Goal: Find specific page/section: Find specific page/section

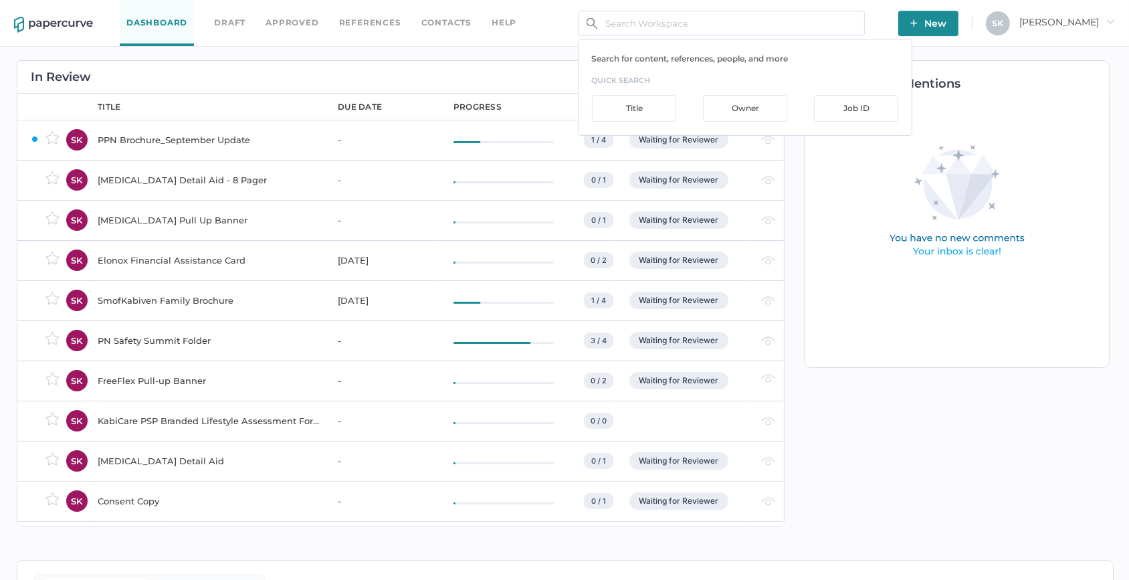
scroll to position [60, 0]
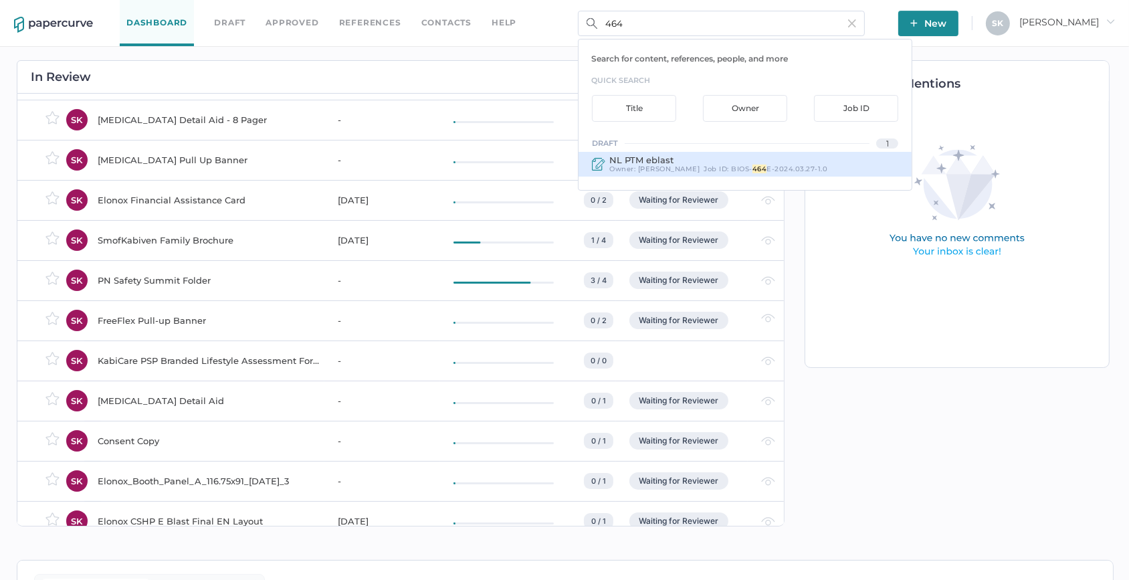
type input "464"
click at [652, 156] on span "NL PTM eblast" at bounding box center [641, 160] width 64 height 11
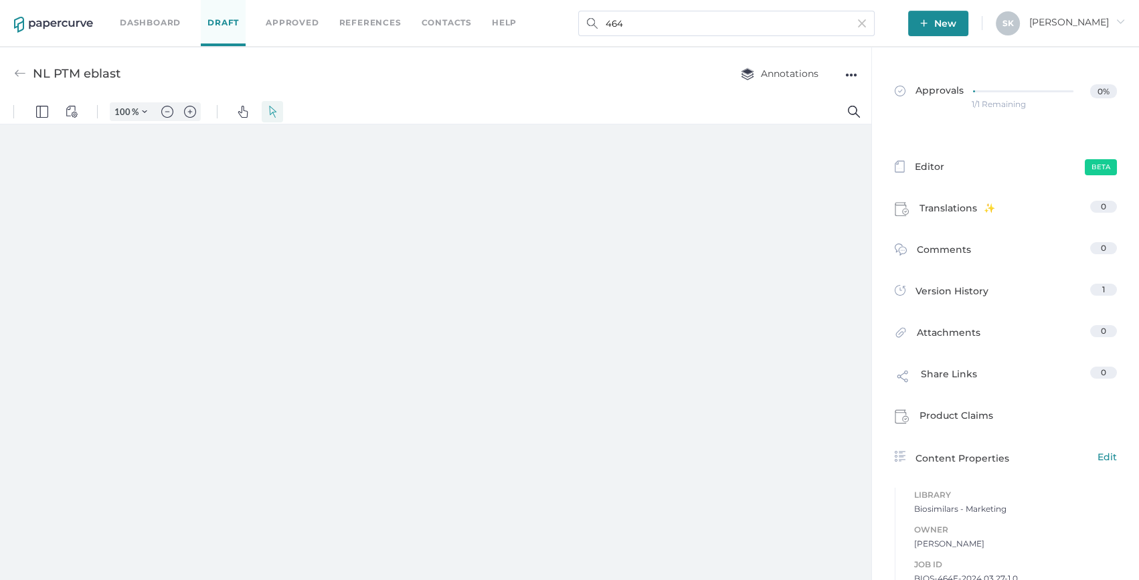
type input "163"
click at [740, 22] on input "464" at bounding box center [726, 23] width 296 height 25
type input "1"
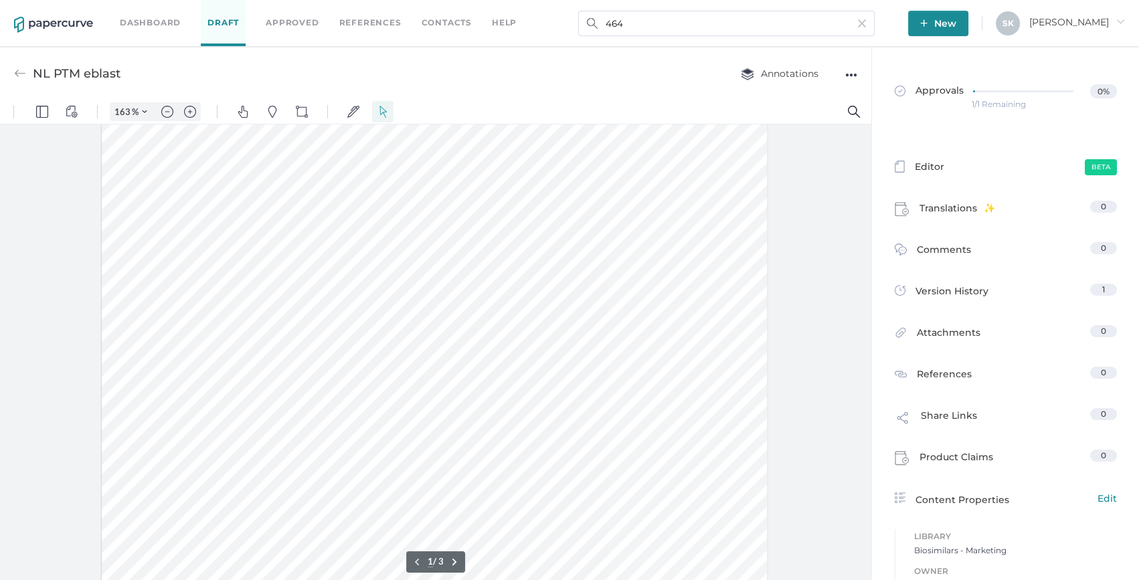
scroll to position [0, 0]
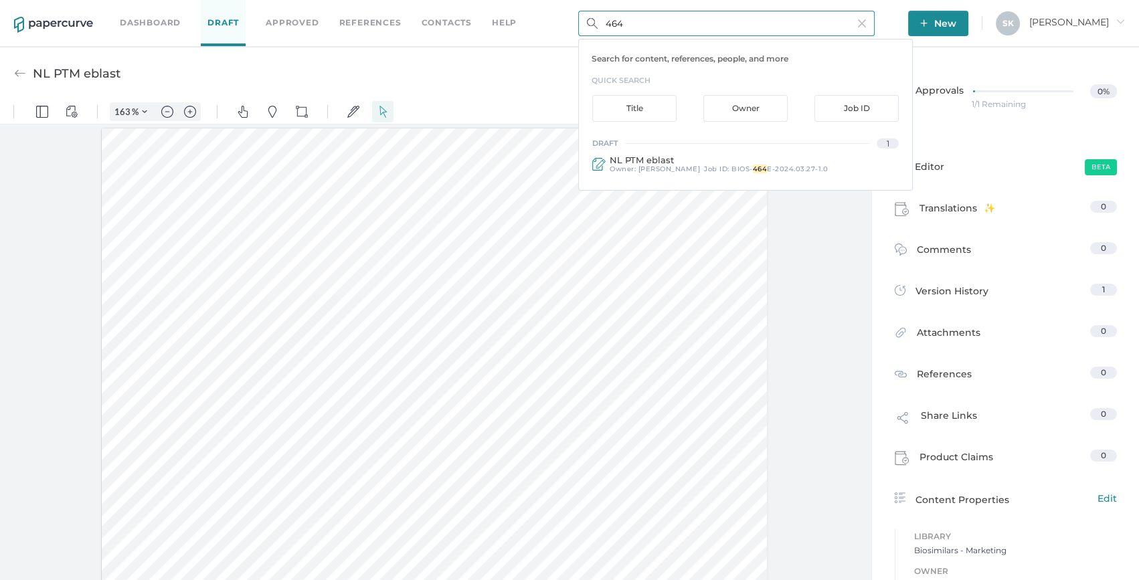
click at [686, 26] on input "464" at bounding box center [726, 23] width 296 height 25
click at [614, 23] on input "11127" at bounding box center [726, 23] width 296 height 25
type input "1127"
click at [749, 161] on div "FreeFlex Pull-up Banner" at bounding box center [712, 160] width 207 height 10
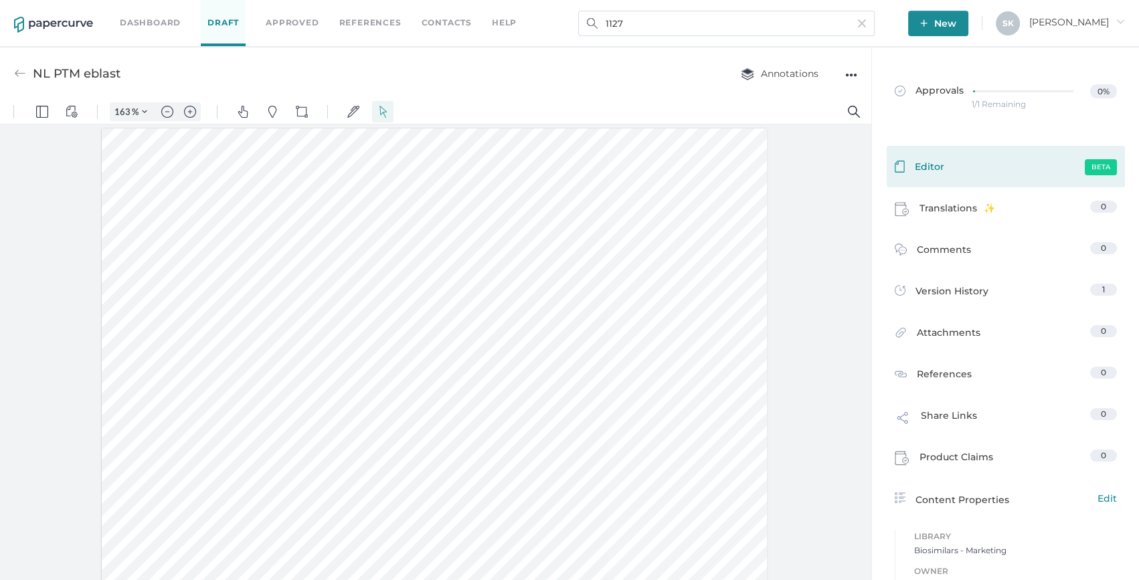
type input "FreeFlex Pull-up Banner"
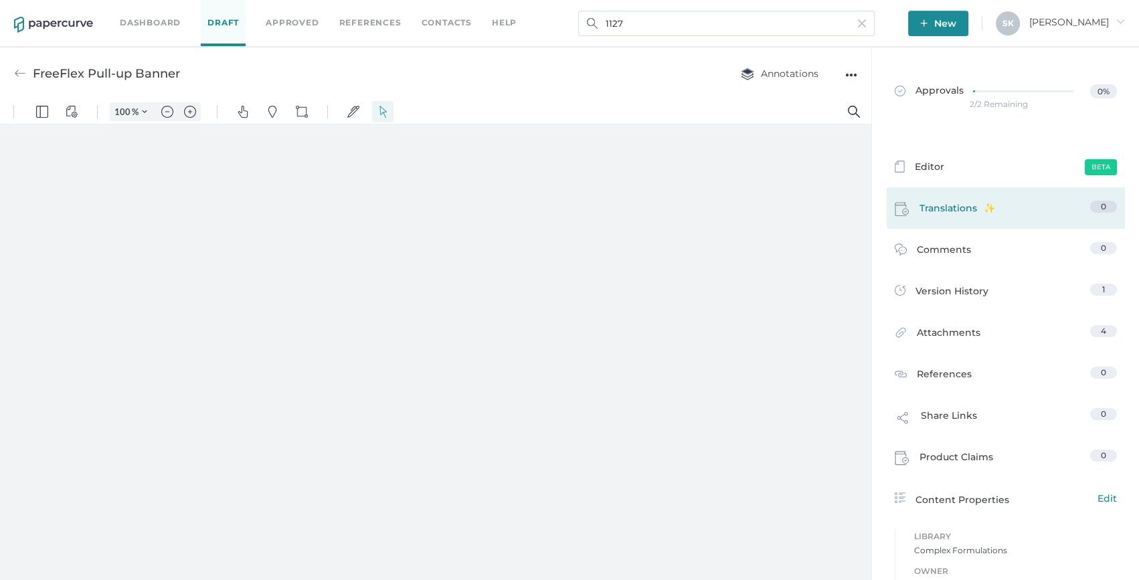
type input "163"
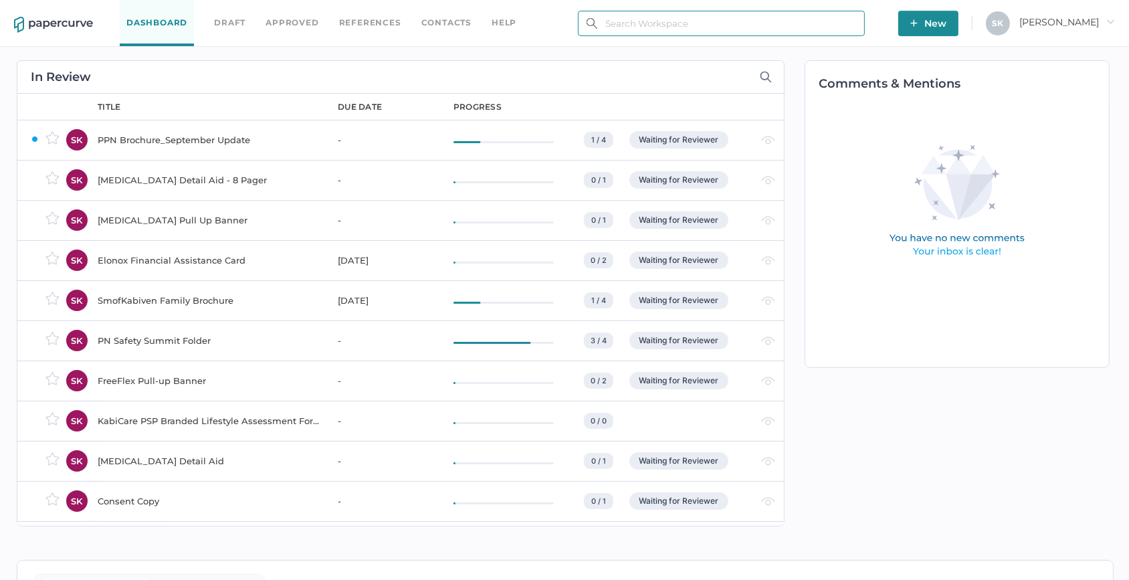
click at [618, 19] on input "text" at bounding box center [721, 23] width 287 height 25
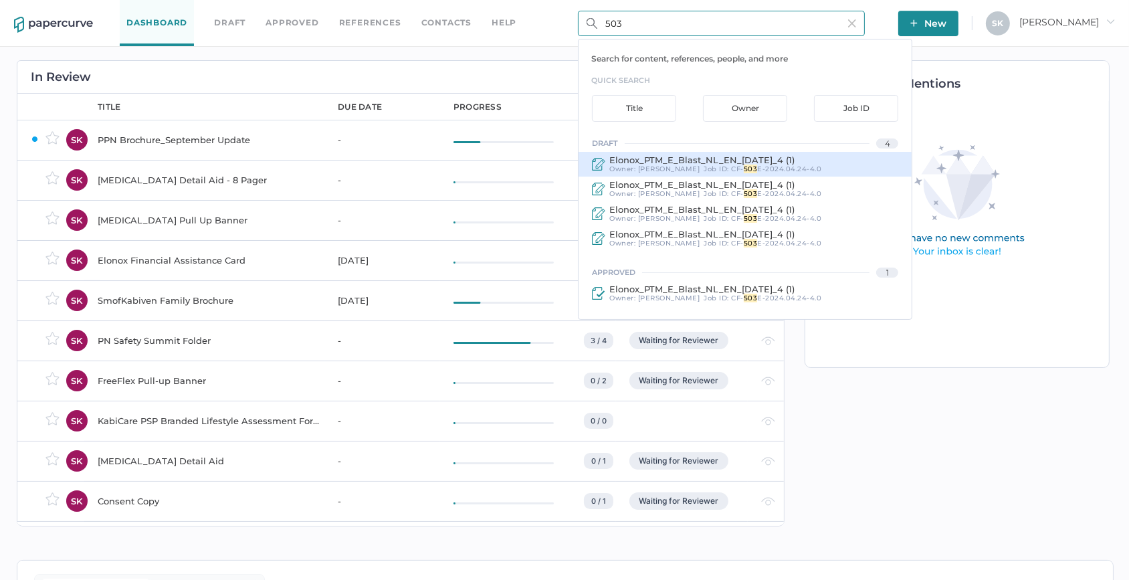
type input "503"
click at [731, 165] on span "CF-" at bounding box center [737, 169] width 13 height 9
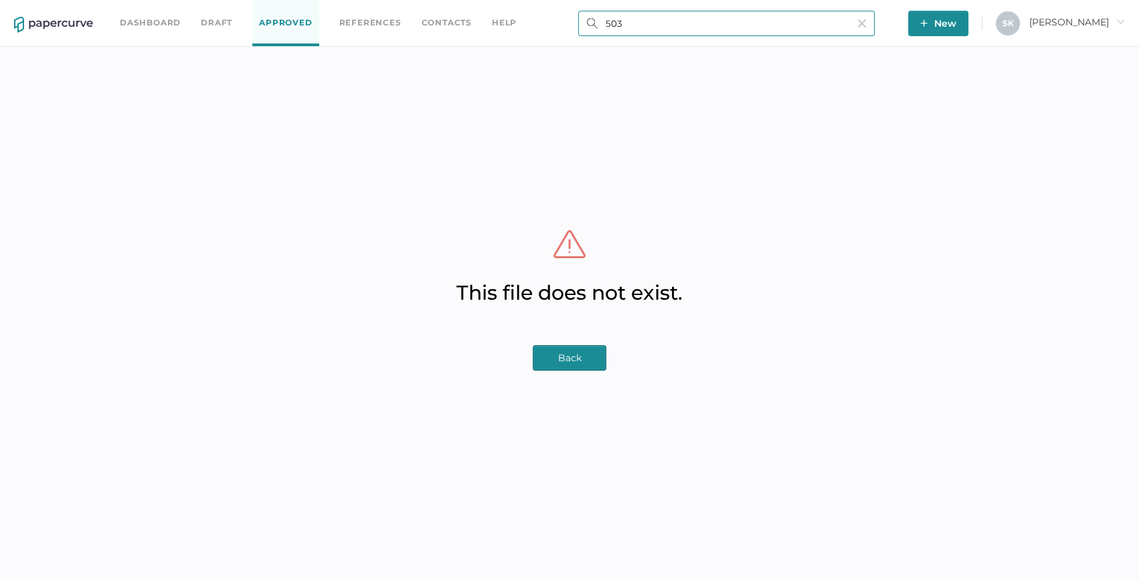
click at [666, 20] on input "503" at bounding box center [726, 23] width 296 height 25
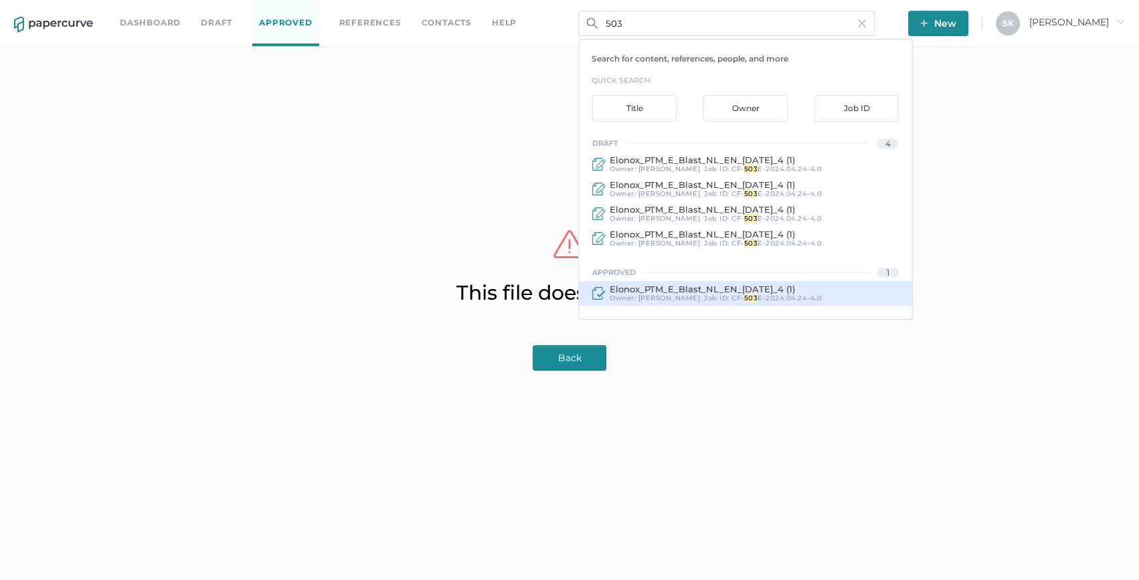
click at [731, 294] on span "CF-" at bounding box center [737, 298] width 13 height 9
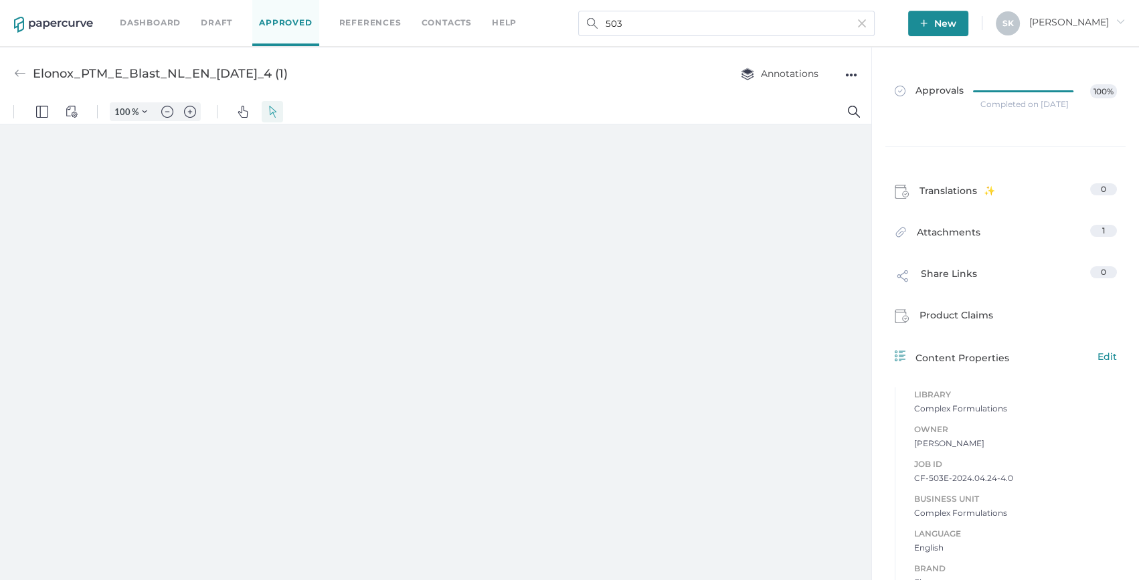
type input "163"
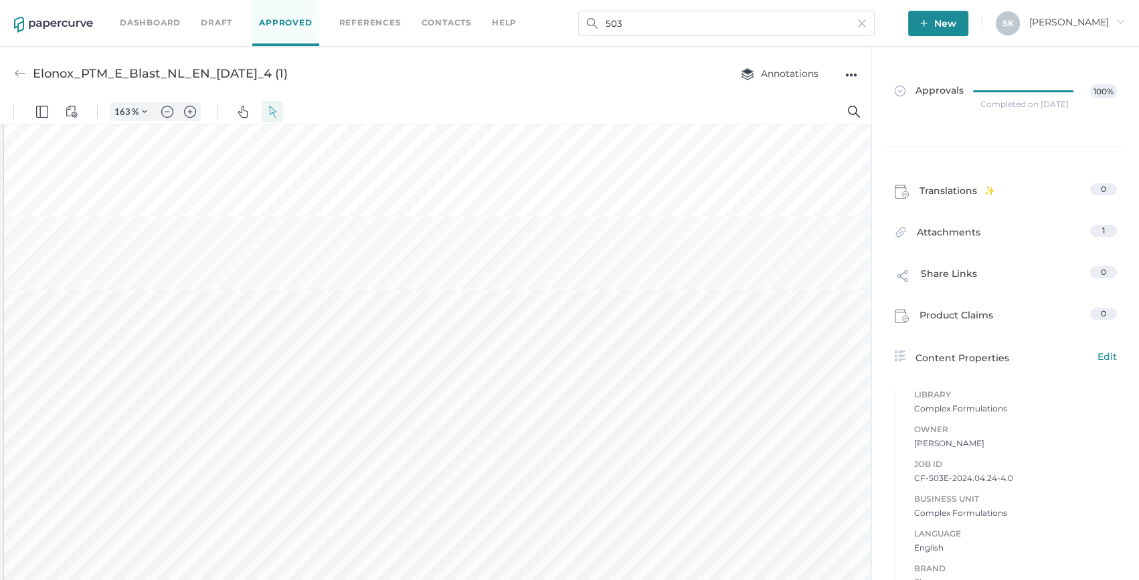
scroll to position [1459, 0]
